Goal: Information Seeking & Learning: Compare options

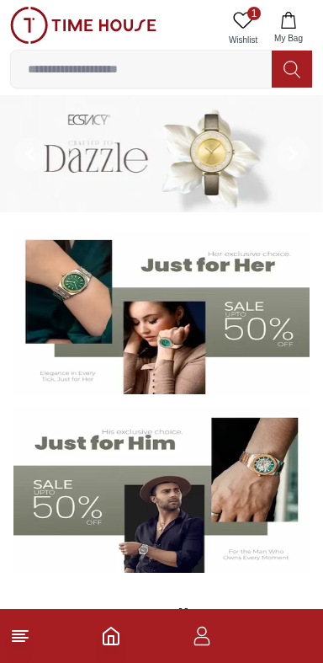
click at [220, 64] on input at bounding box center [141, 69] width 261 height 34
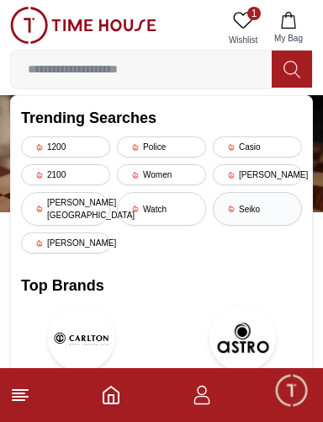
click at [248, 192] on div "Seiko" at bounding box center [257, 209] width 89 height 34
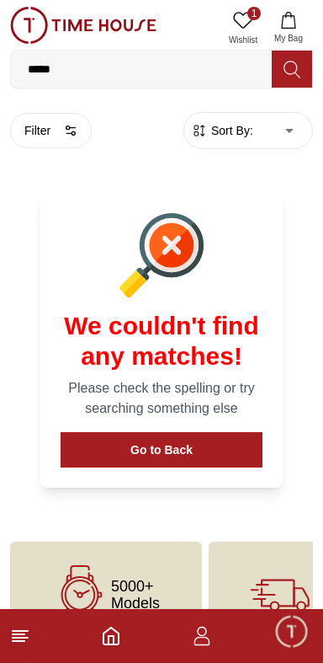
click at [75, 74] on input "*****" at bounding box center [141, 69] width 261 height 34
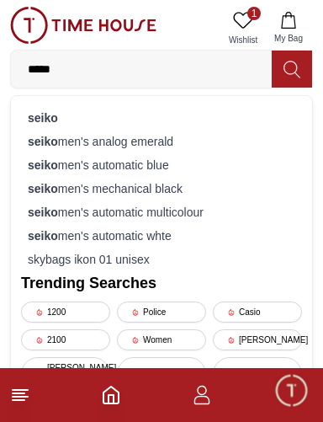
click at [255, 13] on span "1" at bounding box center [254, 13] width 13 height 13
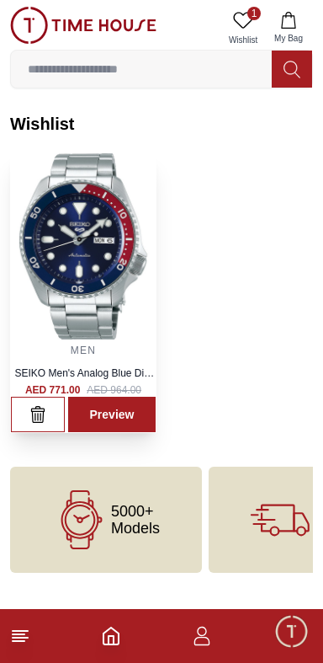
click at [55, 214] on img at bounding box center [83, 246] width 145 height 186
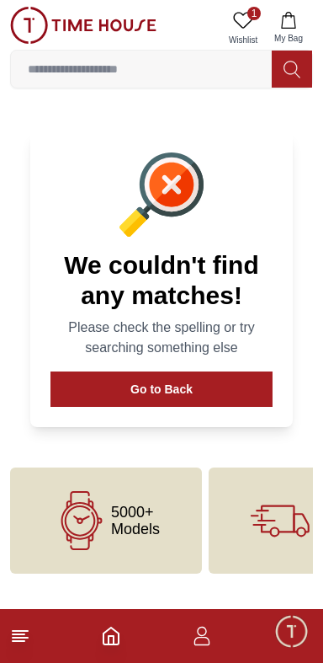
click at [71, 70] on input at bounding box center [141, 69] width 261 height 34
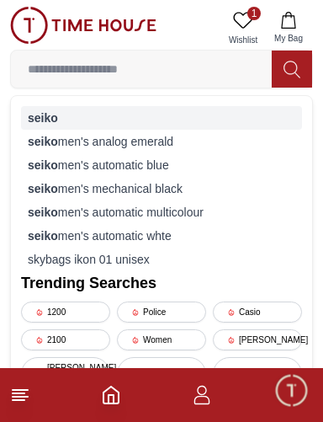
click at [34, 115] on strong "seiko" at bounding box center [43, 117] width 30 height 13
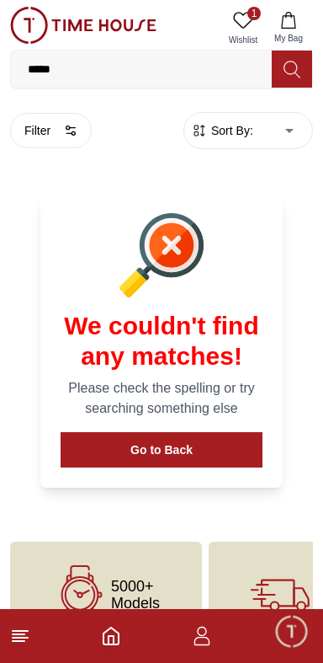
click at [69, 75] on input "*****" at bounding box center [141, 69] width 261 height 34
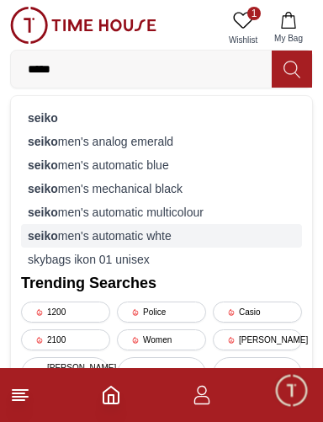
click at [60, 243] on div "seiko men's automatic whte" at bounding box center [161, 236] width 281 height 24
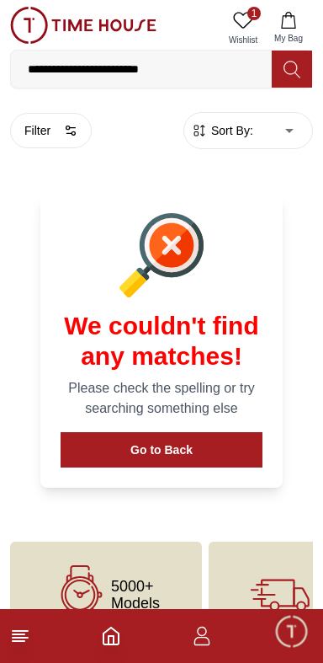
click at [91, 640] on footer at bounding box center [161, 636] width 323 height 54
click at [109, 637] on icon "Home" at bounding box center [111, 636] width 20 height 20
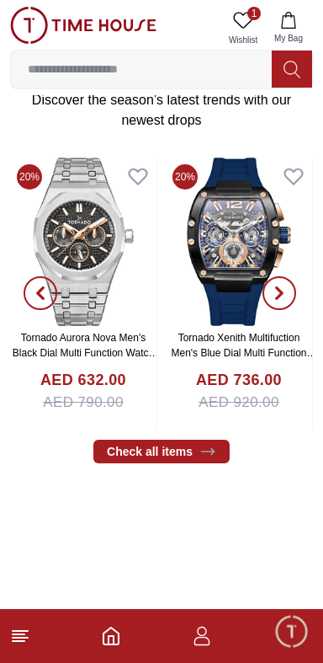
scroll to position [563, 0]
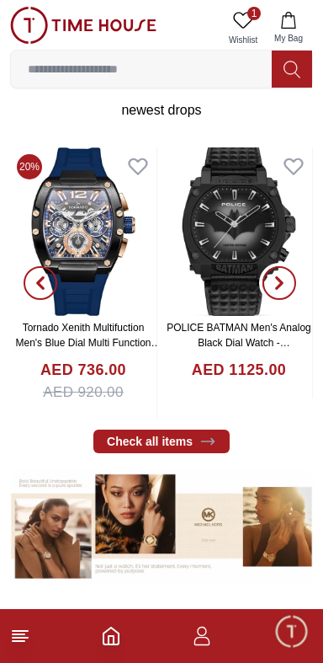
click at [285, 280] on icon "button" at bounding box center [279, 282] width 13 height 13
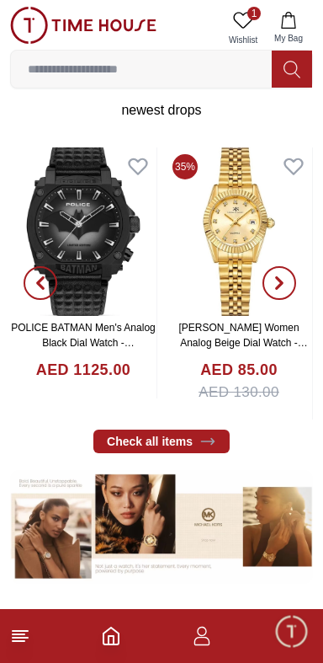
click at [290, 287] on span "button" at bounding box center [280, 283] width 34 height 34
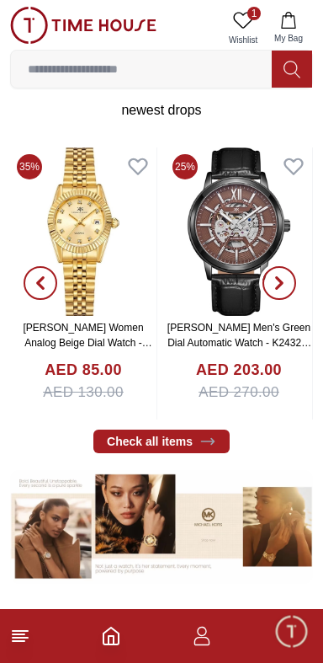
click at [280, 282] on icon "button" at bounding box center [279, 282] width 13 height 13
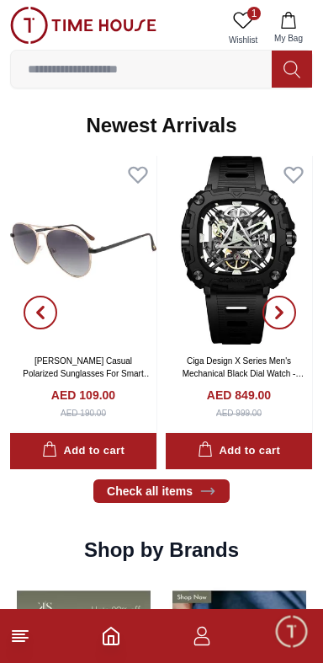
scroll to position [1072, 0]
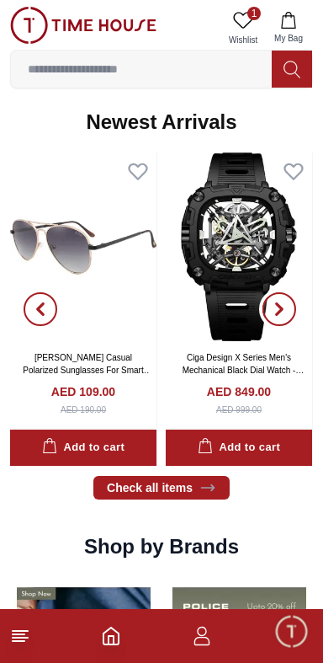
click at [286, 293] on span "button" at bounding box center [280, 309] width 34 height 34
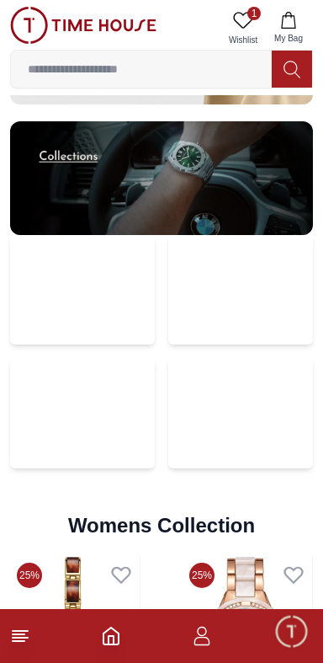
scroll to position [3442, 0]
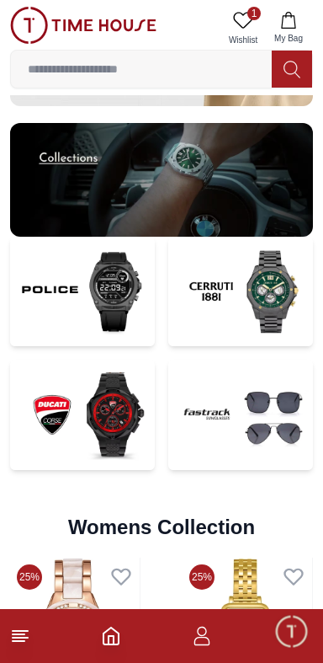
click at [250, 299] on img at bounding box center [240, 292] width 145 height 110
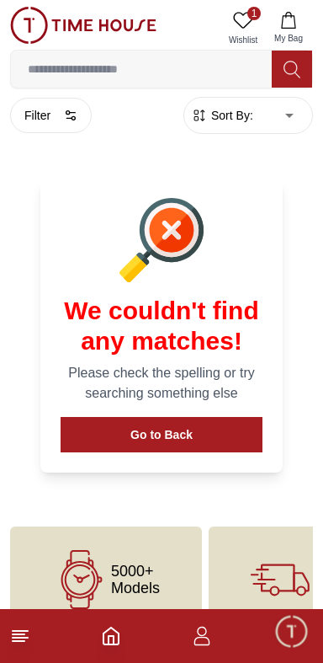
scroll to position [488, 0]
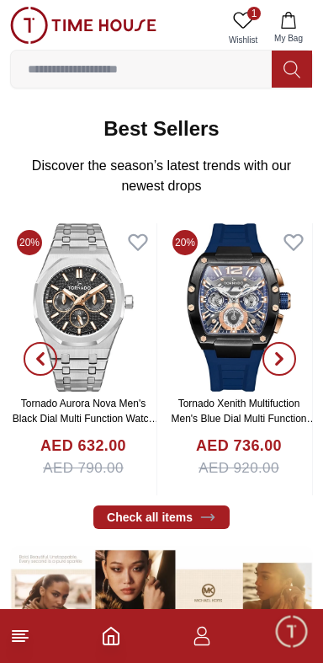
scroll to position [3442, 0]
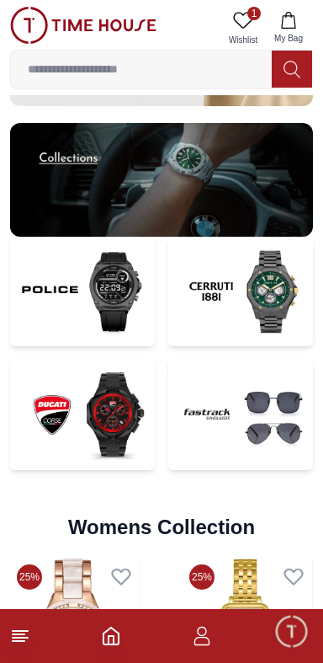
click at [87, 290] on img at bounding box center [82, 292] width 145 height 110
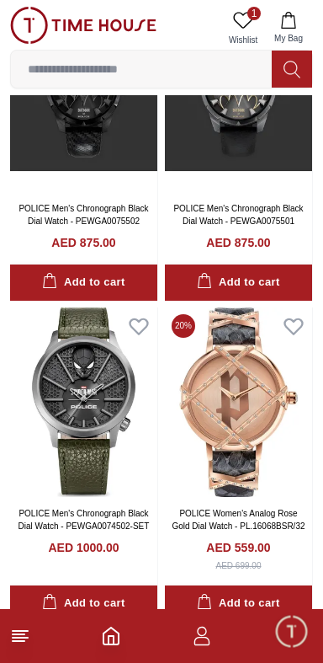
scroll to position [5378, 0]
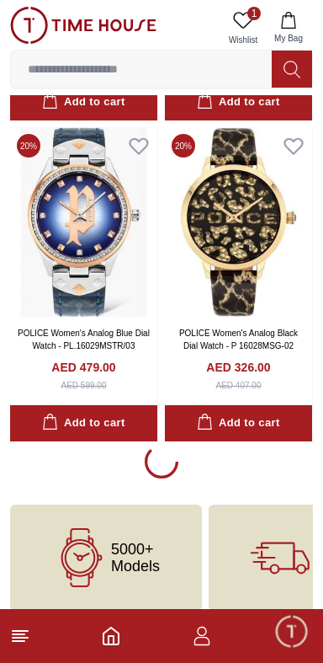
scroll to position [6523, 0]
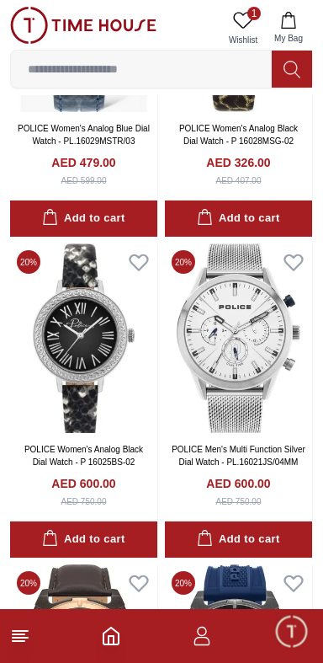
scroll to position [6725, 0]
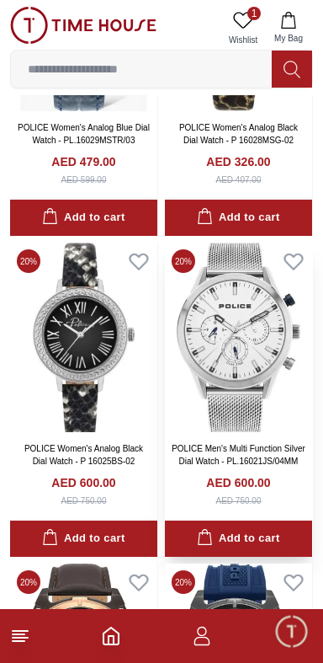
click at [251, 363] on img at bounding box center [238, 337] width 147 height 189
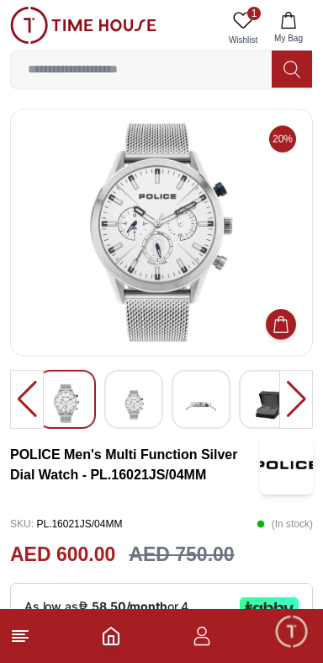
click at [288, 387] on div at bounding box center [297, 399] width 34 height 59
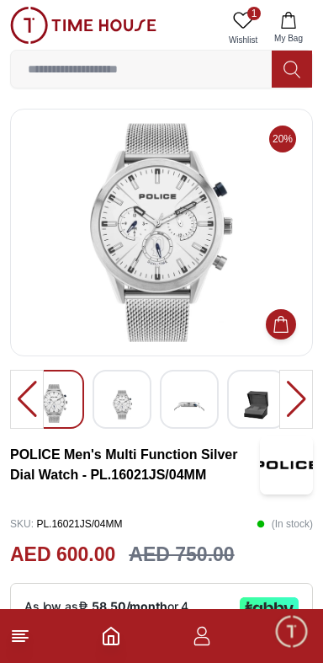
click at [130, 401] on img at bounding box center [122, 404] width 30 height 41
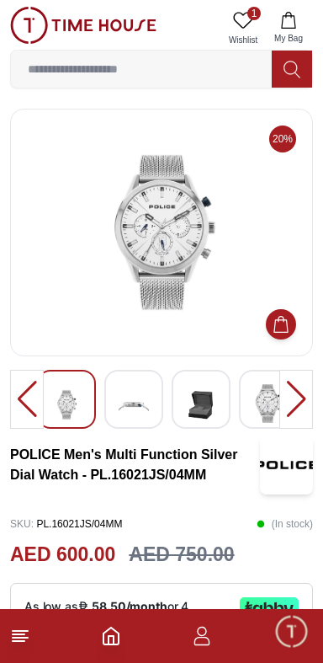
click at [192, 394] on img at bounding box center [201, 404] width 30 height 41
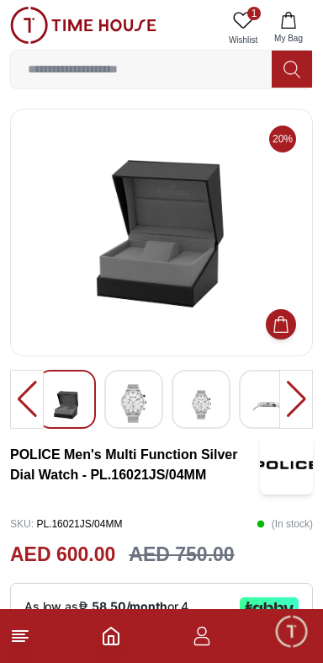
click at [140, 384] on img at bounding box center [134, 403] width 30 height 39
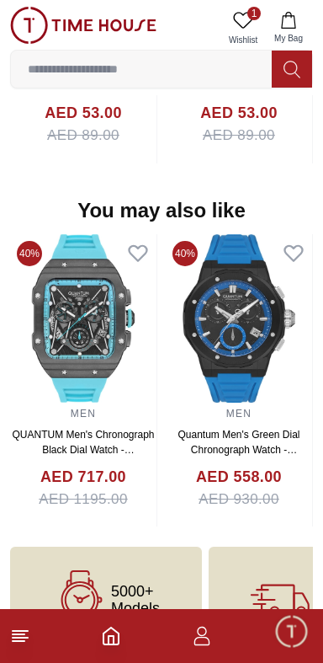
scroll to position [1591, 0]
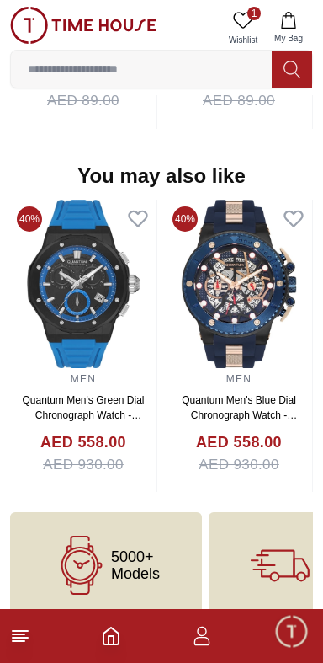
click at [126, 431] on h4 "AED 558.00" at bounding box center [83, 442] width 86 height 23
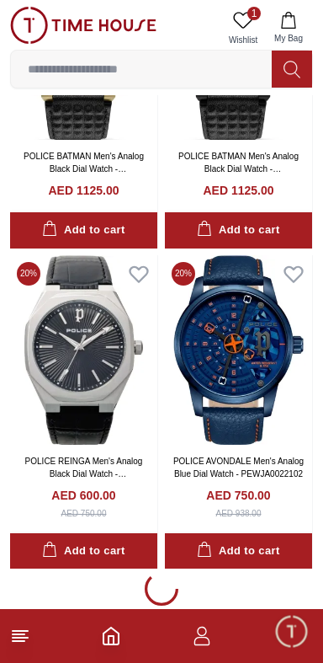
scroll to position [12935, 0]
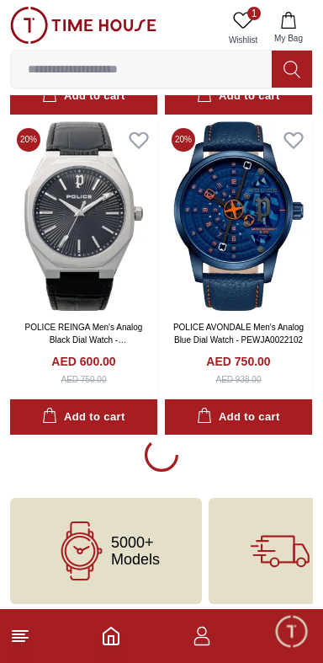
scroll to position [12935, 0]
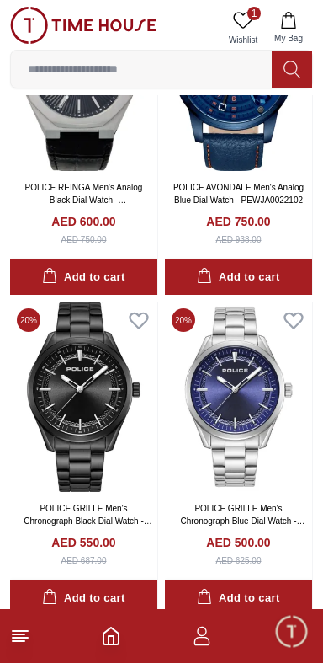
scroll to position [13071, 0]
click at [232, 396] on img at bounding box center [238, 395] width 147 height 189
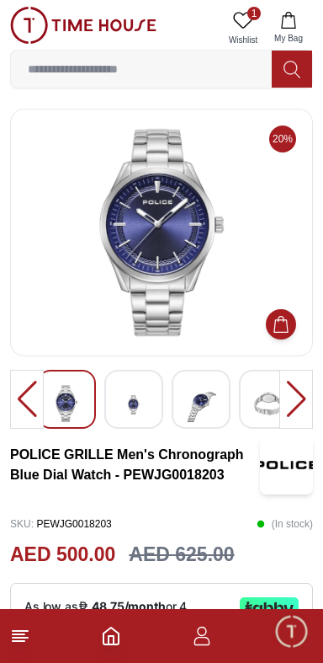
click at [288, 396] on div at bounding box center [297, 399] width 34 height 59
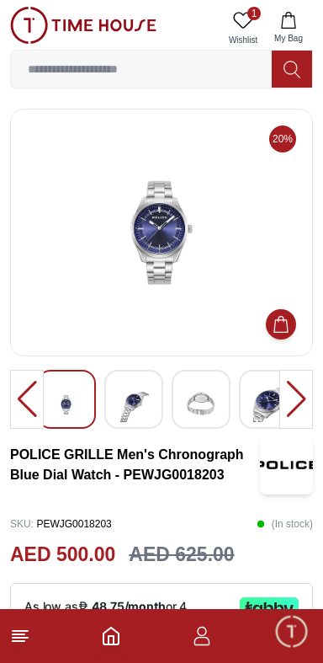
click at [135, 405] on img at bounding box center [134, 404] width 30 height 41
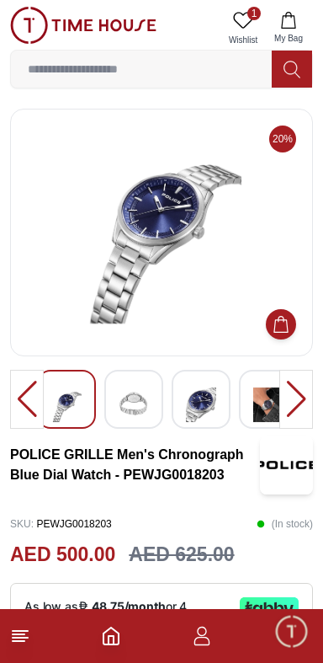
click at [203, 387] on img at bounding box center [201, 404] width 30 height 41
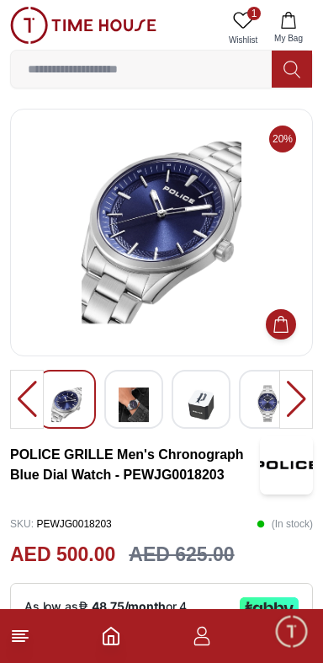
click at [195, 312] on img at bounding box center [161, 232] width 275 height 219
click at [211, 296] on img at bounding box center [161, 232] width 275 height 219
click at [291, 400] on div at bounding box center [297, 399] width 34 height 59
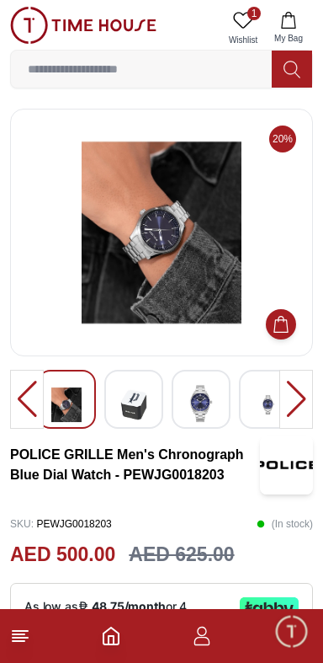
click at [187, 296] on img at bounding box center [161, 232] width 275 height 219
click at [193, 305] on img at bounding box center [161, 232] width 275 height 219
click at [186, 309] on img at bounding box center [161, 232] width 275 height 219
click at [197, 408] on img at bounding box center [201, 403] width 30 height 39
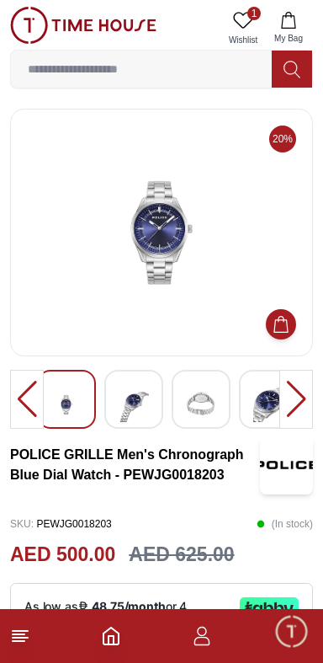
click at [267, 392] on img at bounding box center [268, 404] width 30 height 41
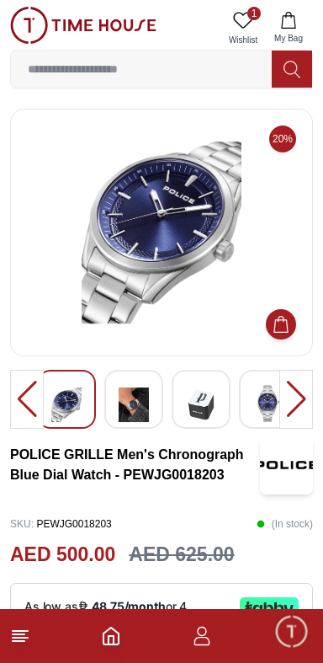
click at [175, 403] on div at bounding box center [201, 399] width 59 height 59
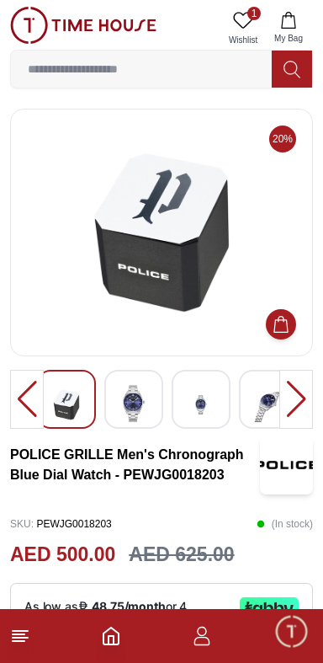
click at [203, 387] on img at bounding box center [201, 404] width 30 height 41
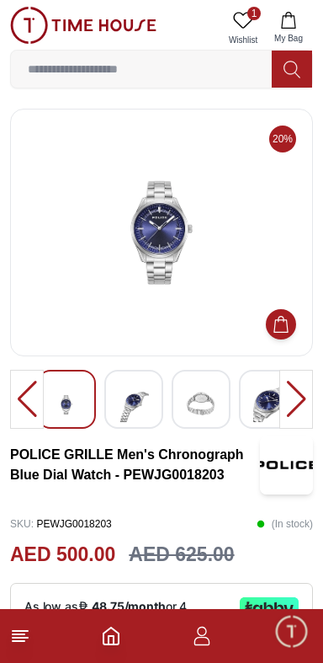
click at [191, 277] on img at bounding box center [161, 232] width 275 height 219
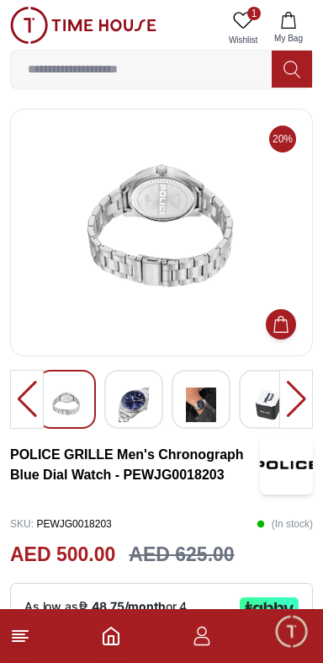
click at [189, 397] on img at bounding box center [201, 404] width 30 height 41
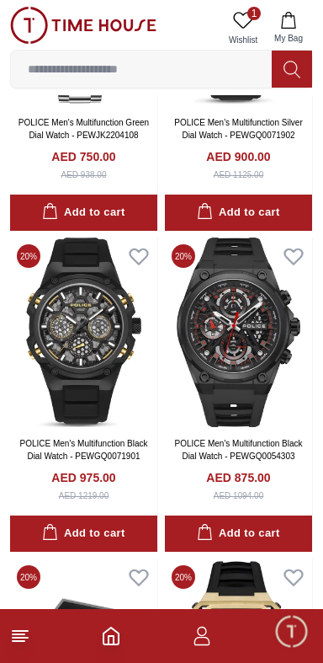
scroll to position [3222, 0]
